Goal: Information Seeking & Learning: Learn about a topic

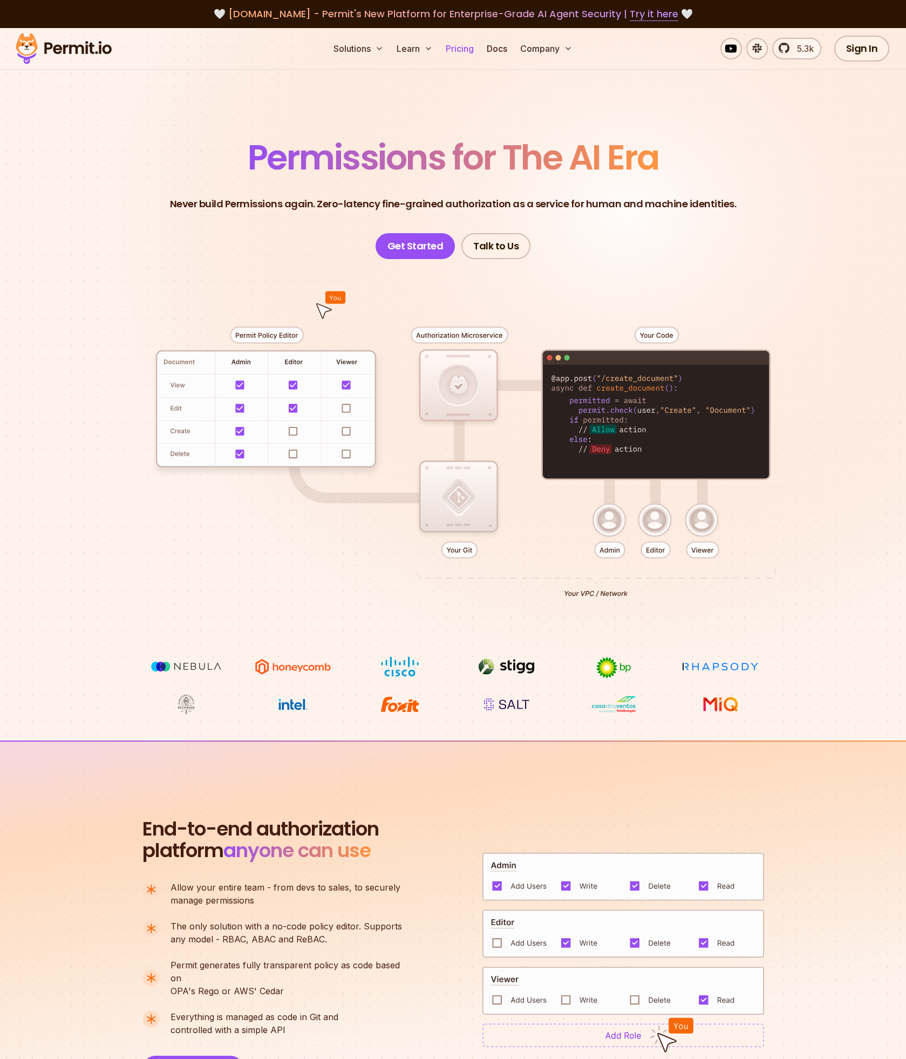
click at [457, 48] on link "Pricing" at bounding box center [460, 49] width 37 height 22
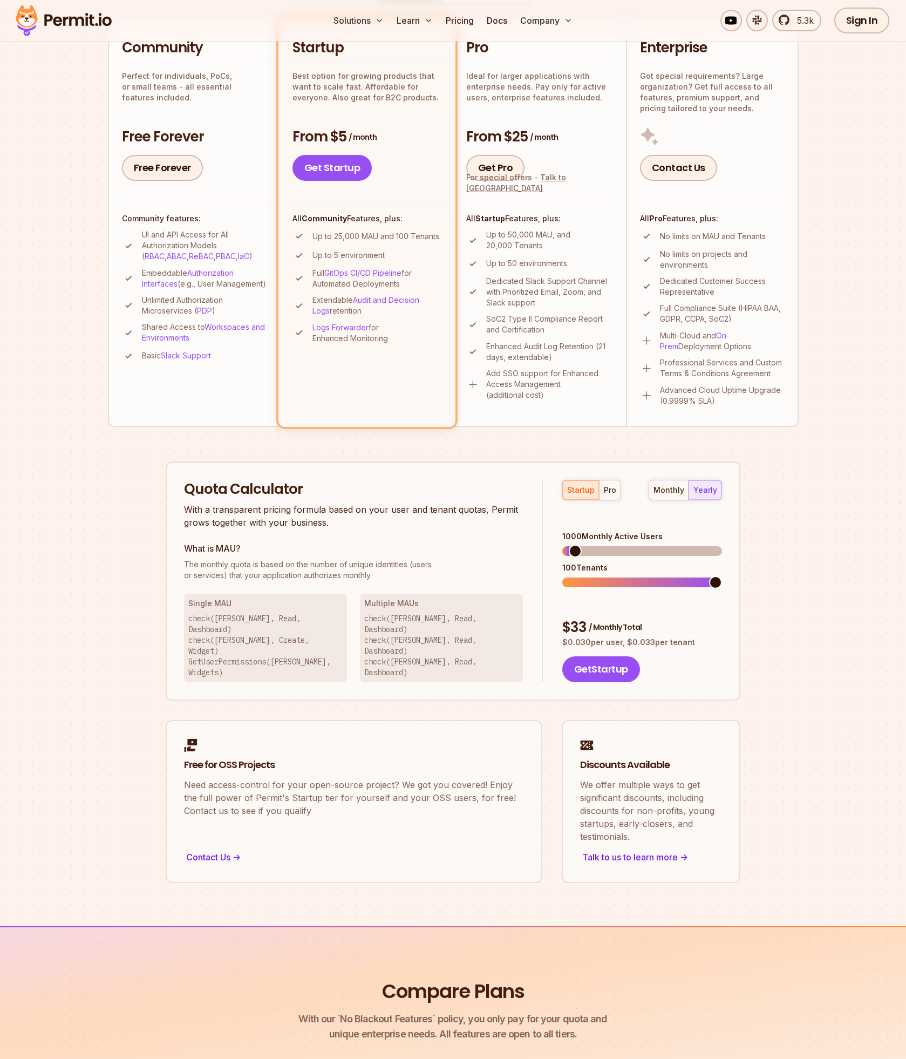
scroll to position [118, 0]
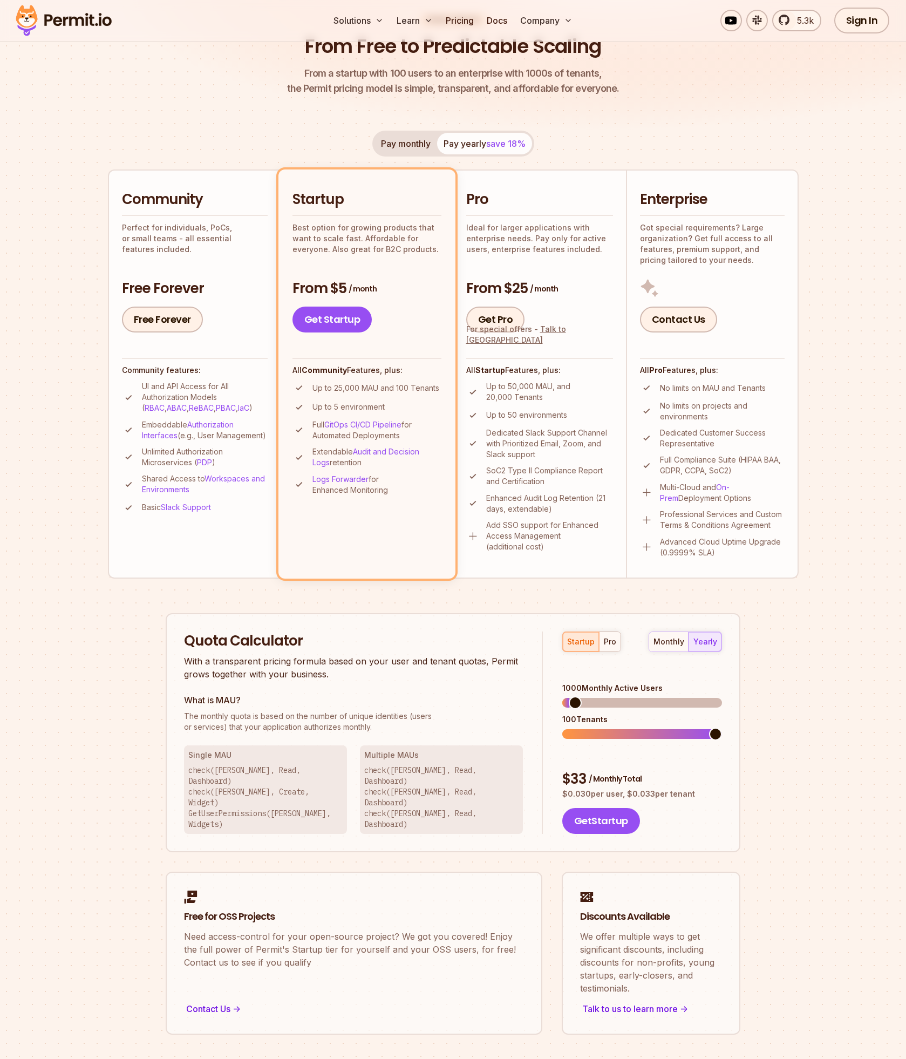
click at [420, 141] on button "Pay monthly" at bounding box center [406, 144] width 63 height 22
click at [482, 141] on button "Pay yearly save 18%" at bounding box center [484, 144] width 95 height 22
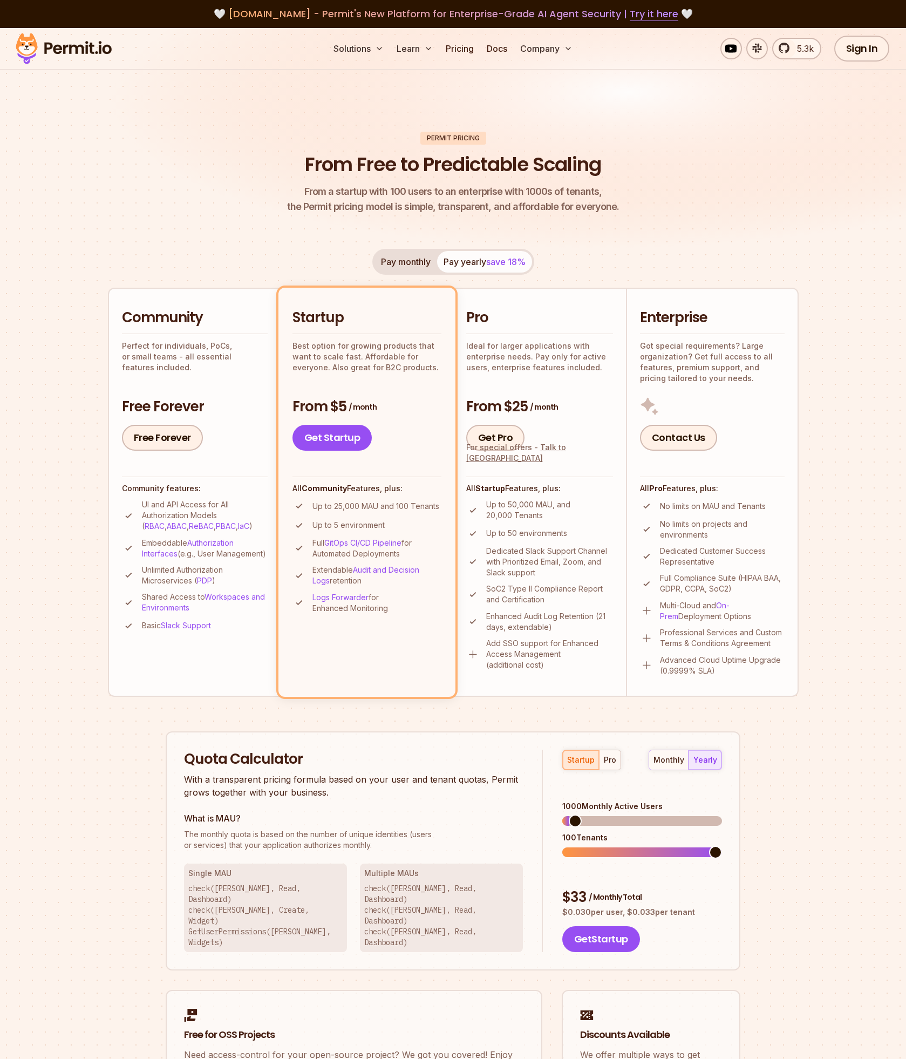
scroll to position [3, 0]
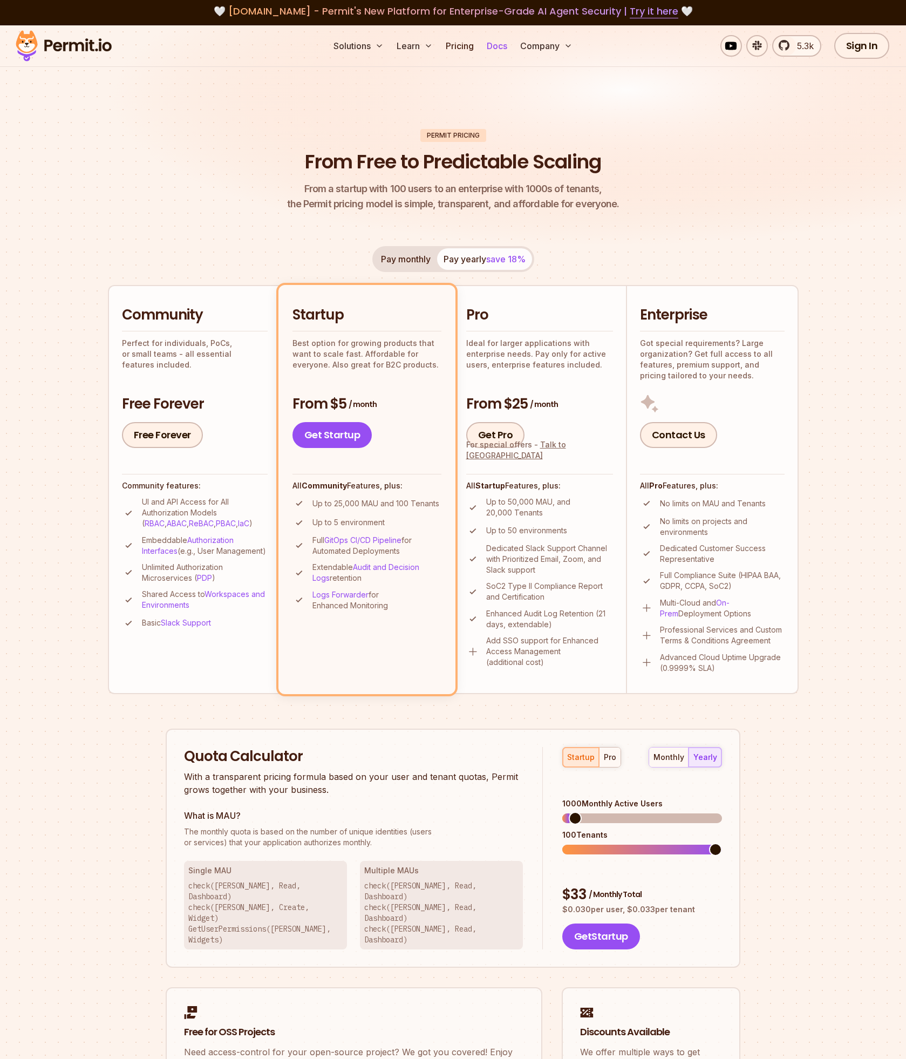
click at [494, 45] on link "Docs" at bounding box center [497, 46] width 29 height 22
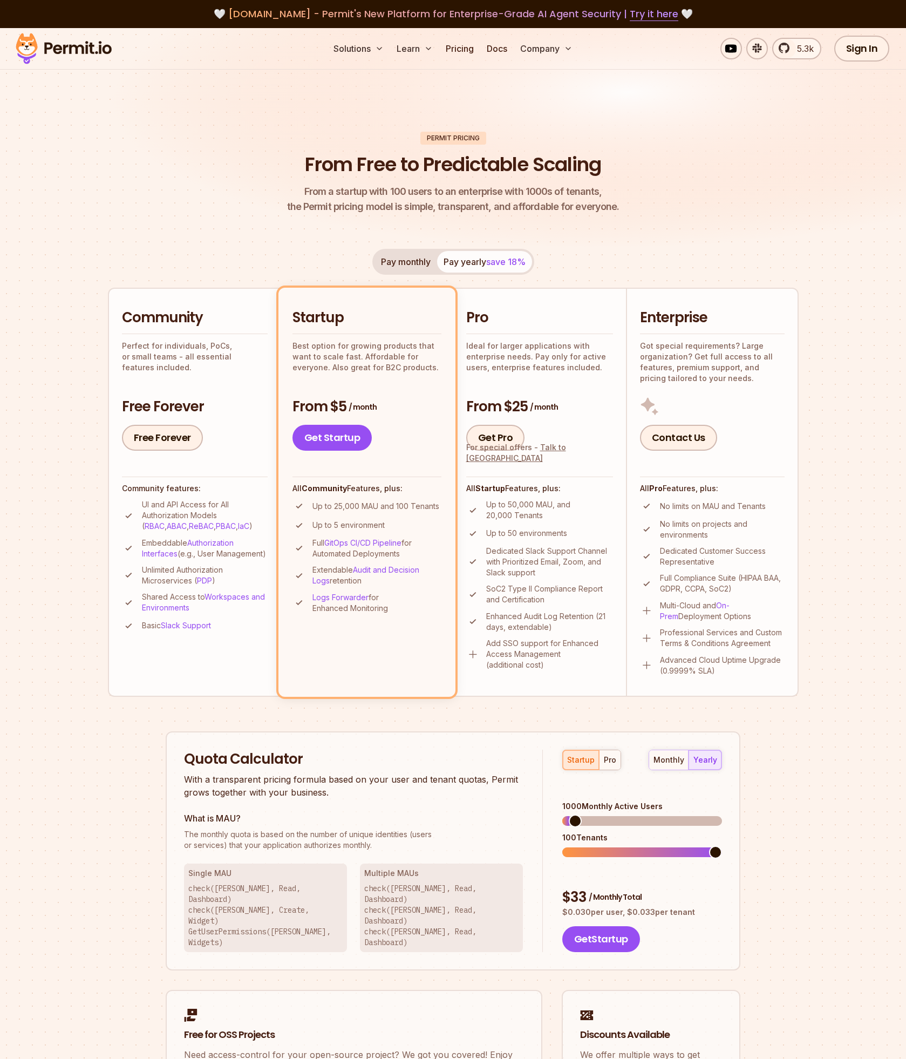
click at [76, 50] on img at bounding box center [64, 48] width 106 height 37
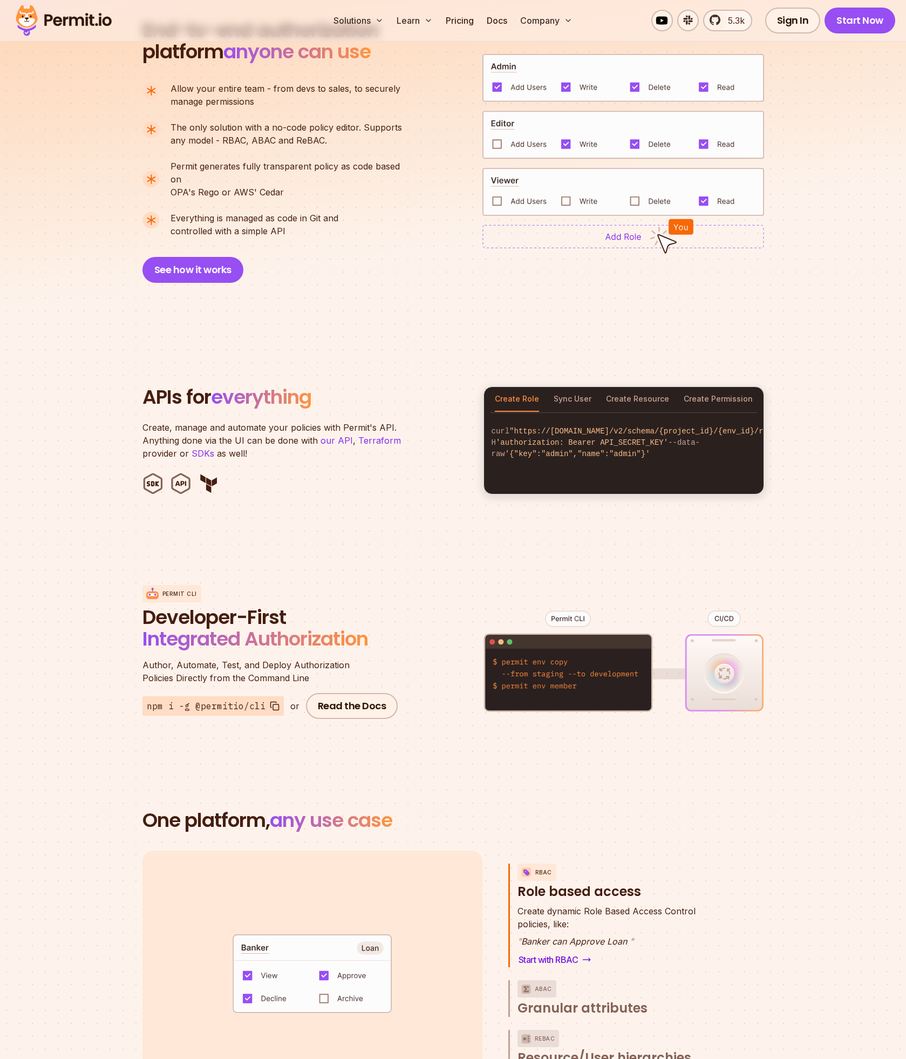
scroll to position [628, 0]
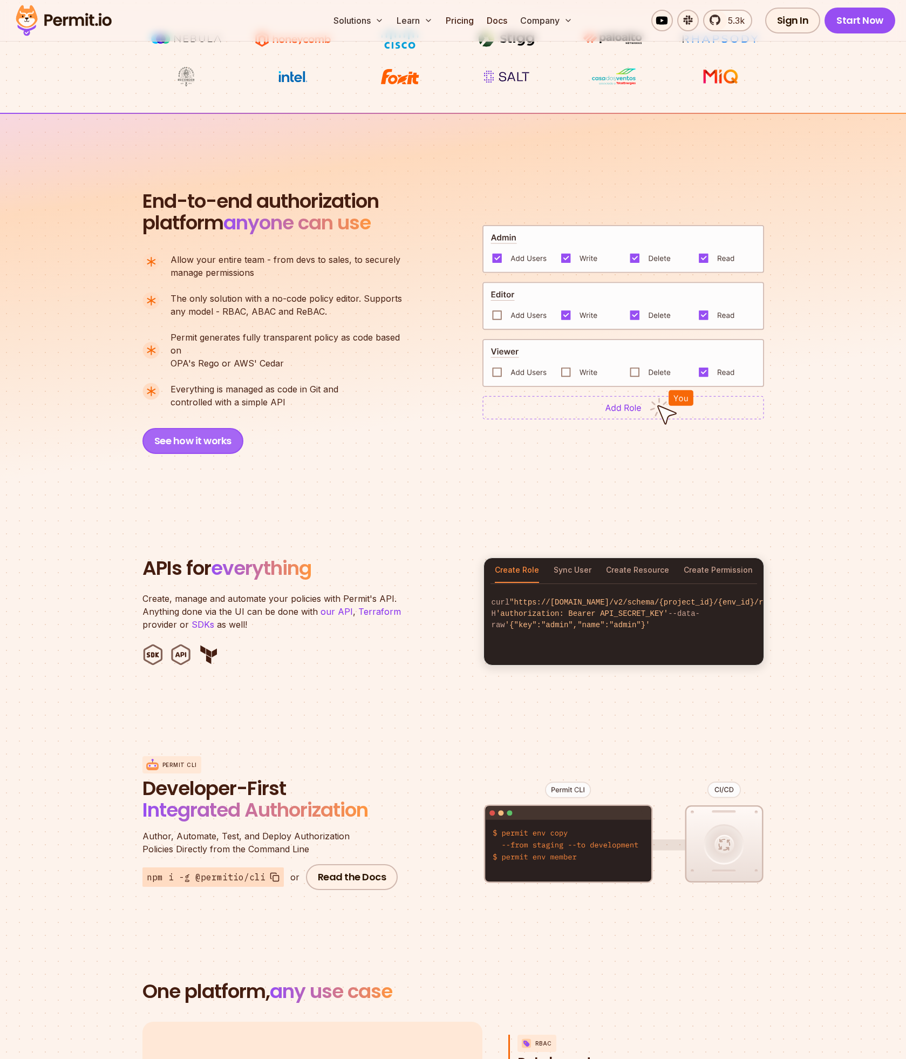
click at [199, 428] on button "See how it works" at bounding box center [192, 441] width 101 height 26
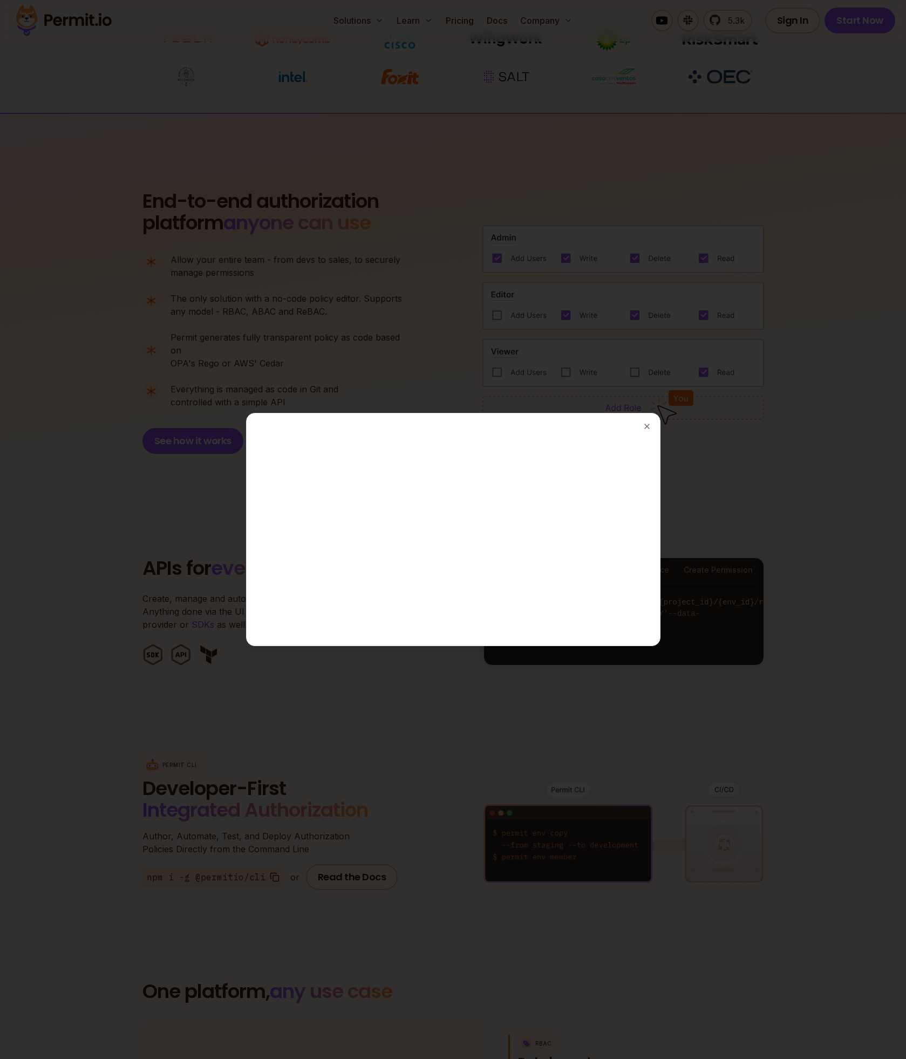
click at [443, 301] on div at bounding box center [453, 529] width 906 height 1059
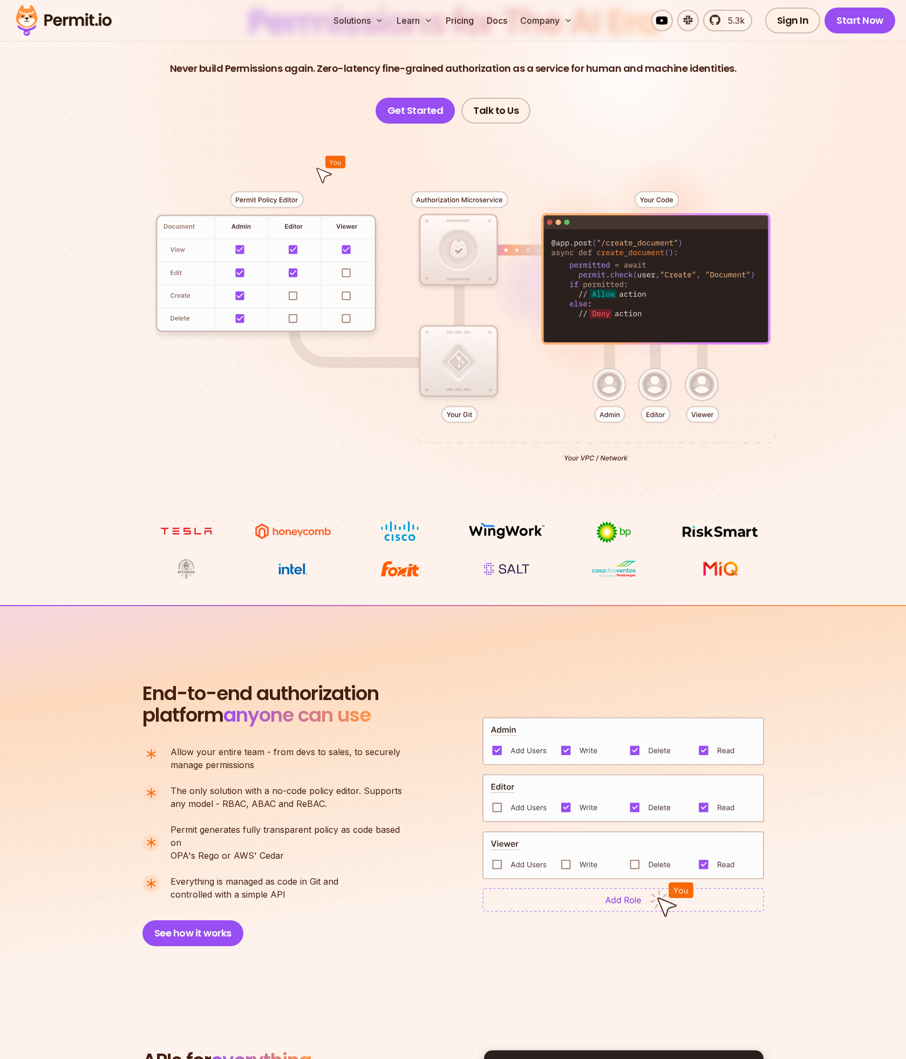
scroll to position [0, 0]
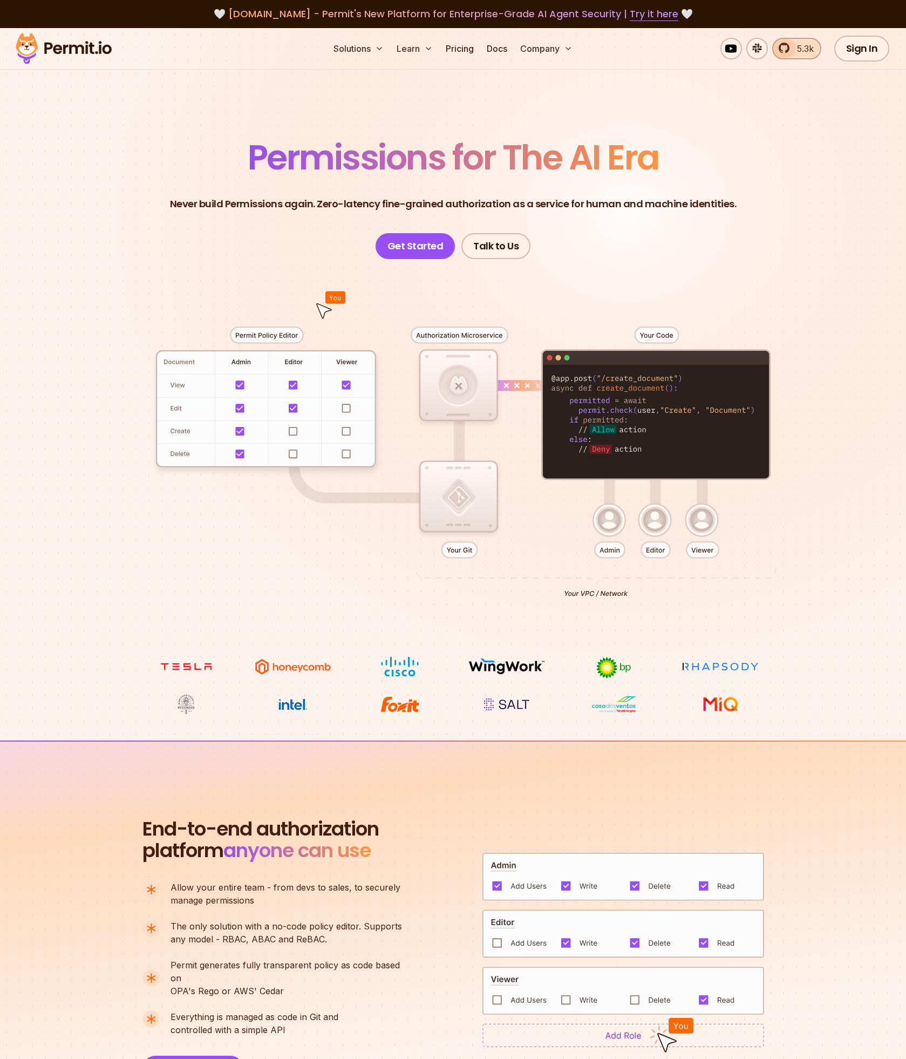
click at [799, 49] on span "5.3k" at bounding box center [802, 48] width 23 height 13
